Goal: Find specific page/section: Find specific page/section

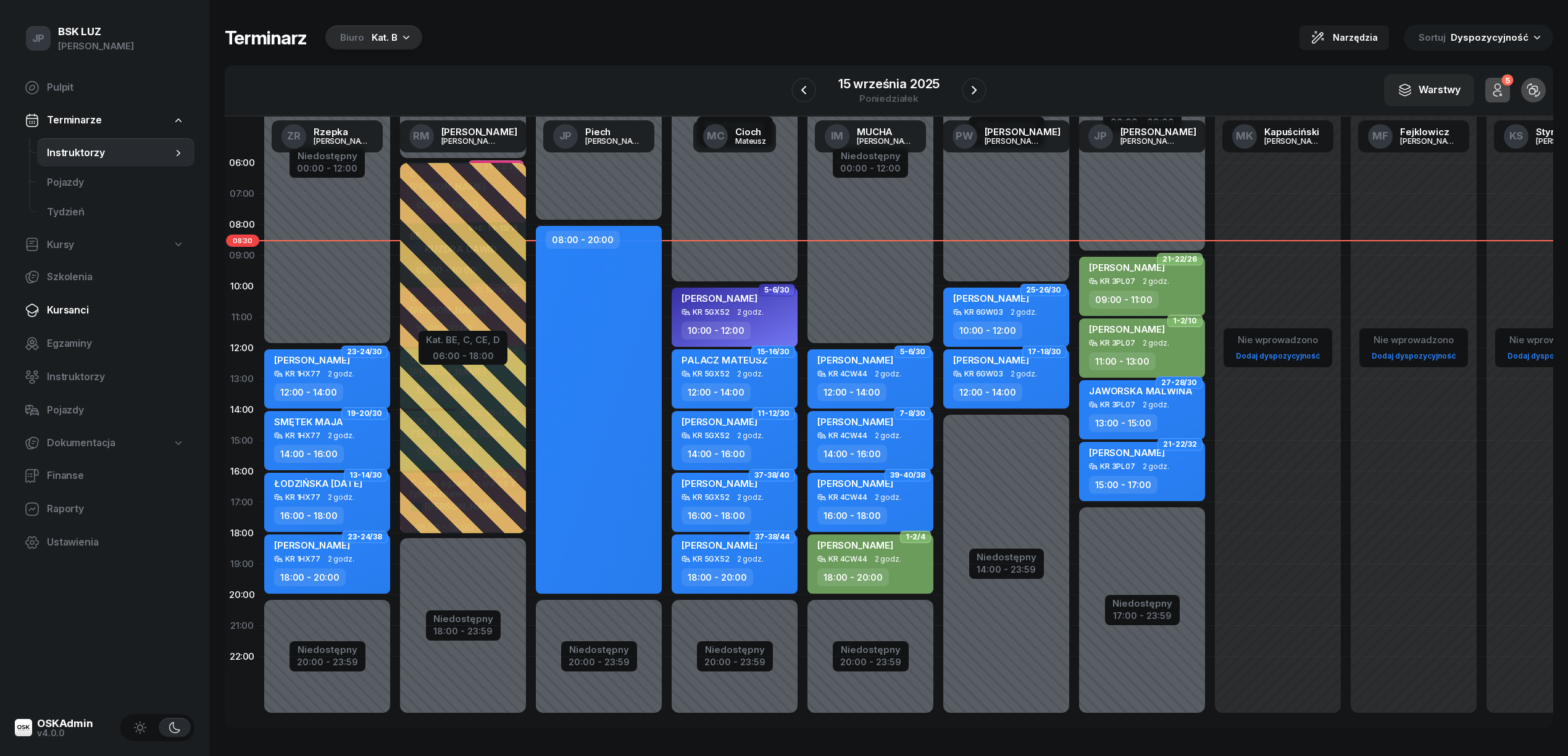
click at [64, 309] on span "Kursanci" at bounding box center [116, 310] width 138 height 16
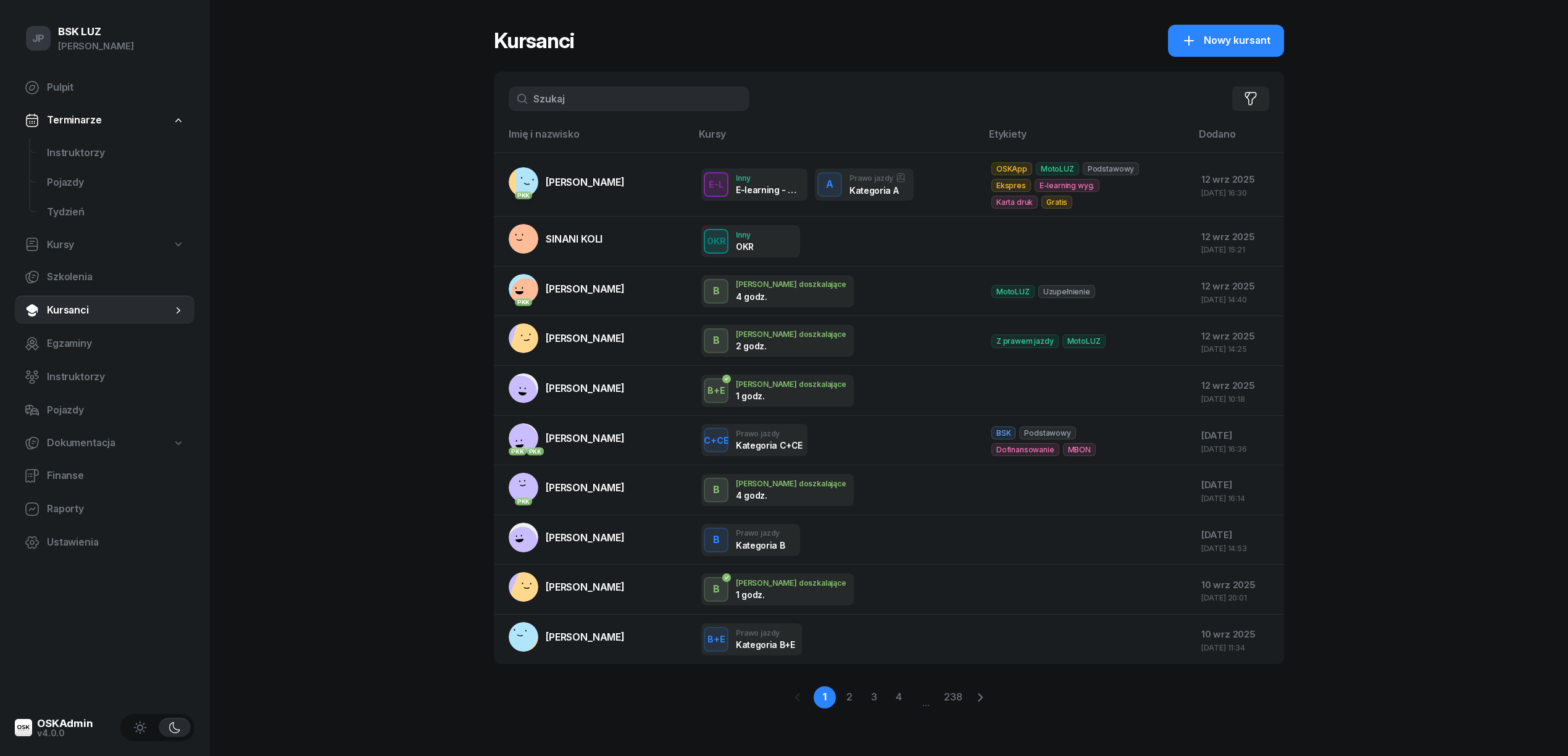
click at [553, 105] on input "text" at bounding box center [629, 99] width 241 height 25
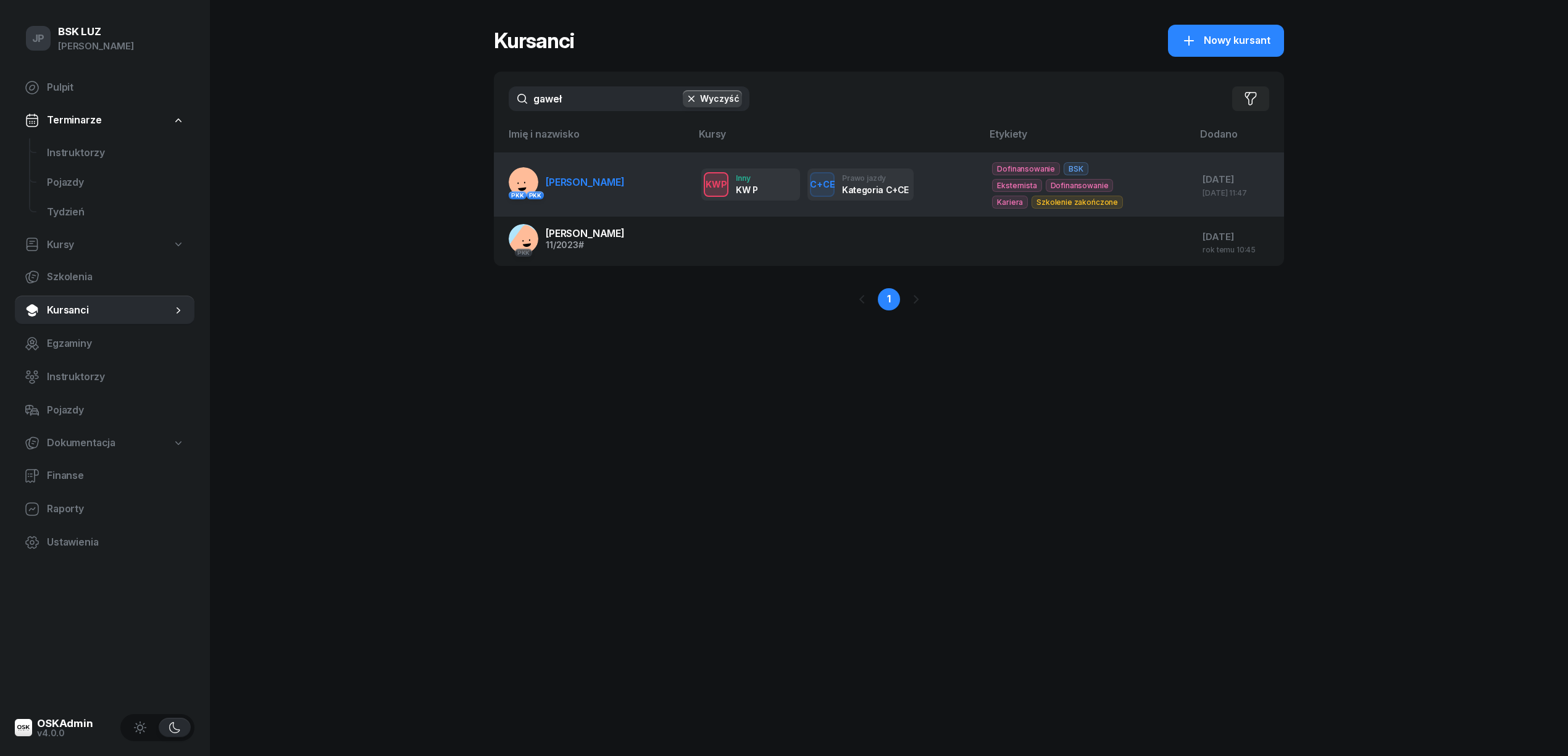
type input "gaweł"
click at [582, 181] on span "GAWEŁ BARTOSZ" at bounding box center [586, 182] width 79 height 12
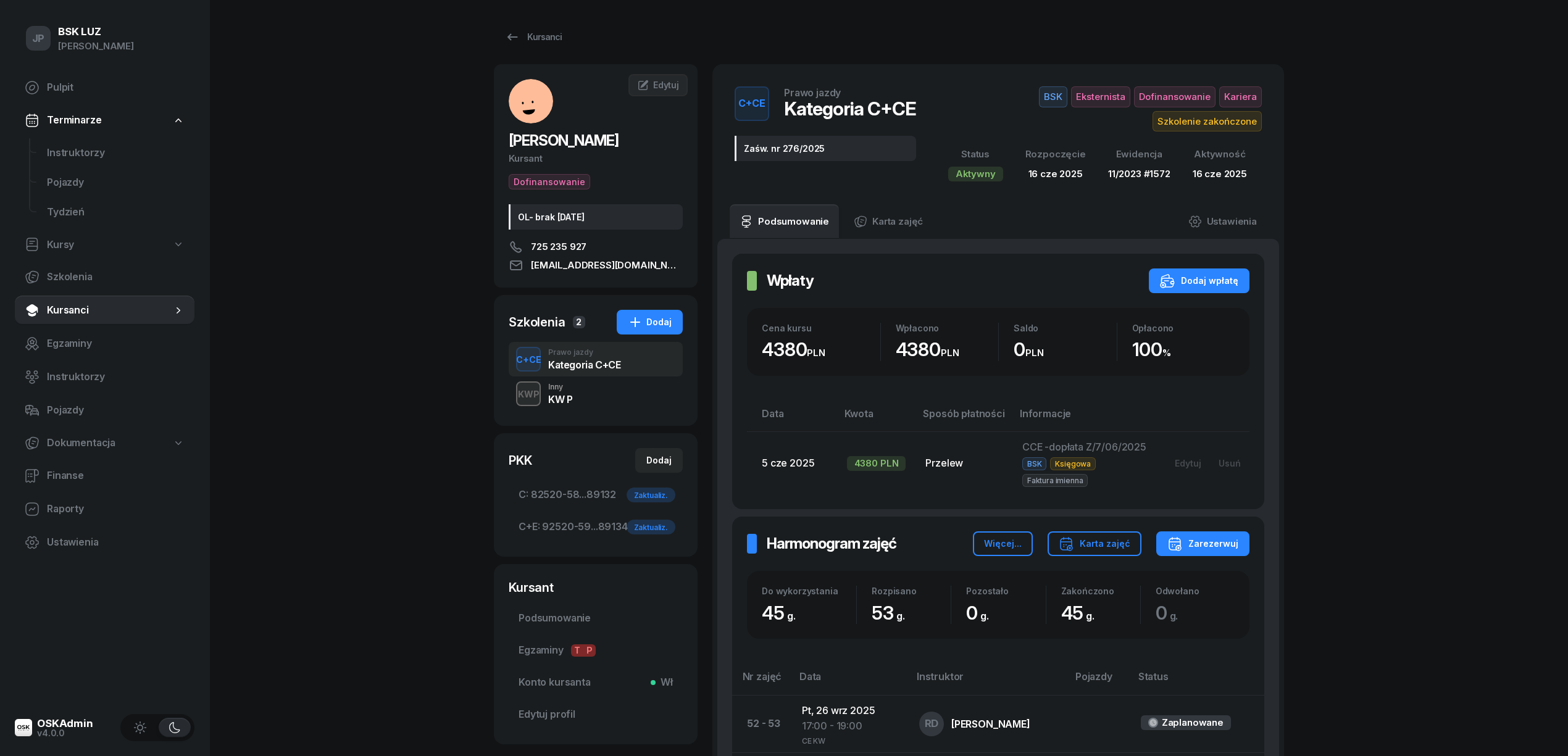
click at [532, 397] on div "KWP" at bounding box center [529, 394] width 31 height 16
